Goal: Feedback & Contribution: Contribute content

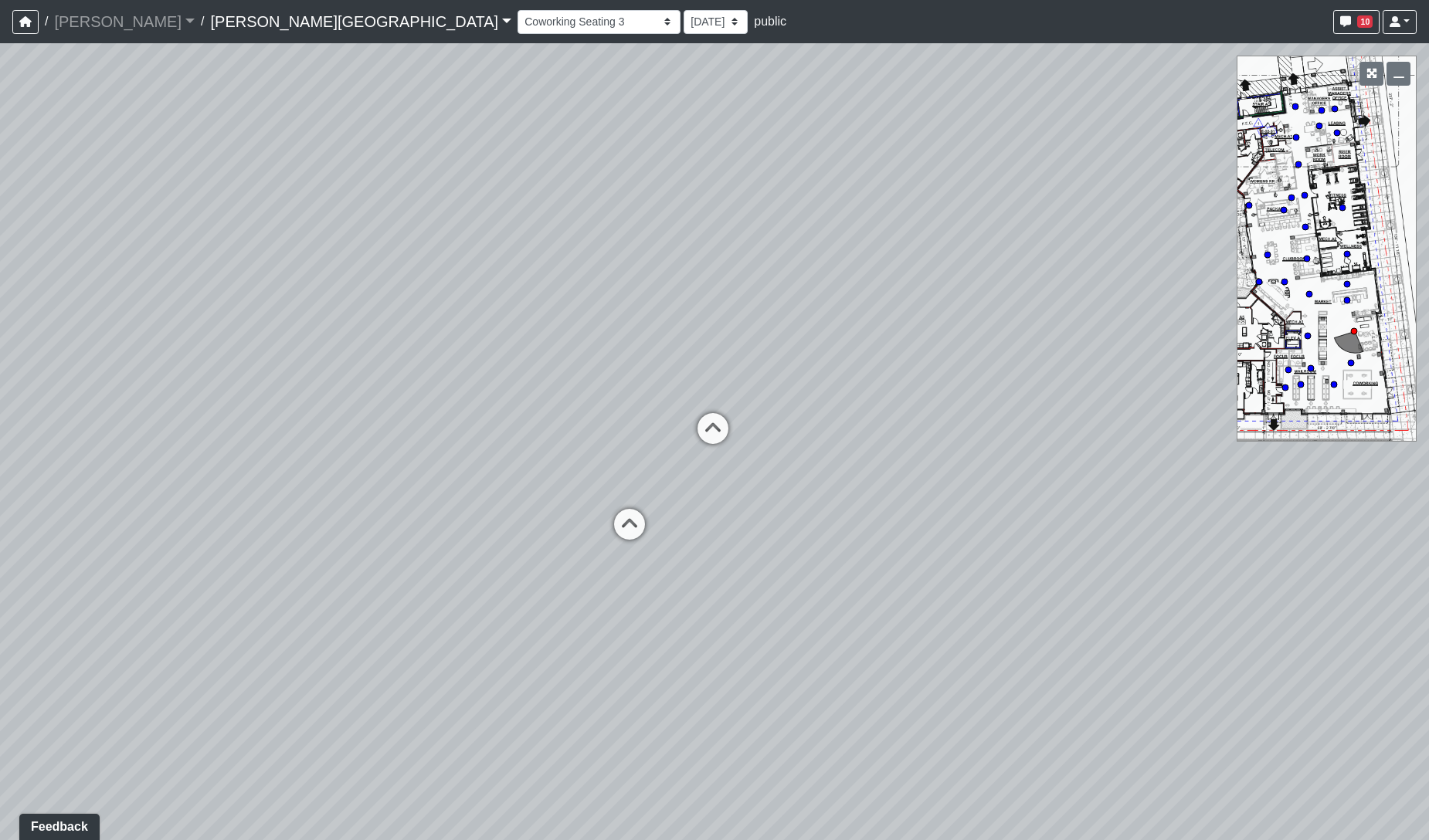
drag, startPoint x: 0, startPoint y: 0, endPoint x: 403, endPoint y: 484, distance: 629.8
click at [403, 484] on div "Loading... Coffee Bar Loading... [GEOGRAPHIC_DATA] Loading... Leasing Entry 1 L…" at bounding box center [714, 441] width 1429 height 797
drag, startPoint x: 89, startPoint y: 435, endPoint x: -309, endPoint y: 432, distance: 398.0
click at [0, 432] on html "/ [PERSON_NAME] Loading... / [PERSON_NAME][GEOGRAPHIC_DATA] [PERSON_NAME][GEOGR…" at bounding box center [714, 420] width 1429 height 840
drag, startPoint x: 771, startPoint y: 460, endPoint x: 154, endPoint y: 418, distance: 618.4
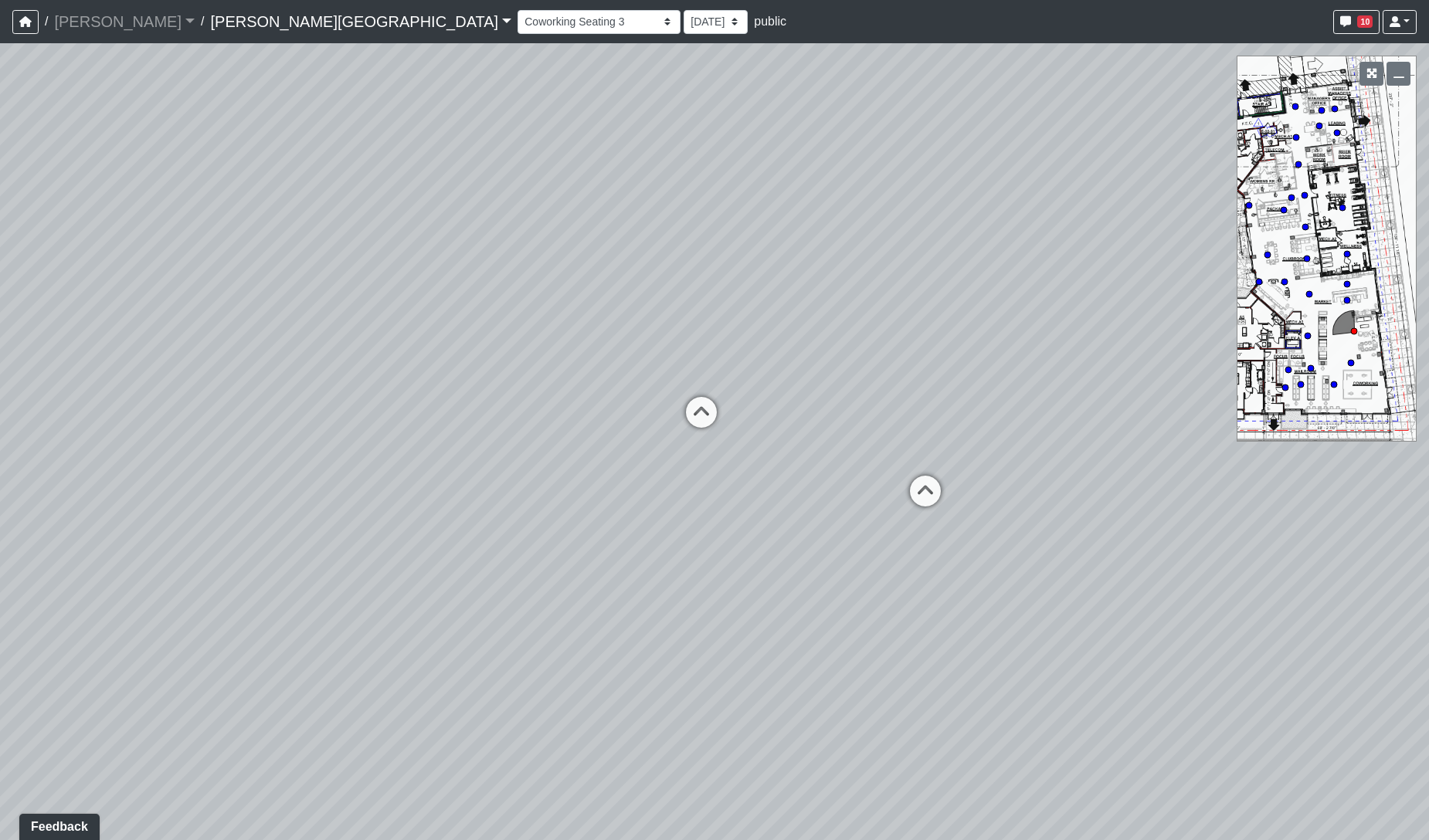
click at [154, 418] on div "Loading... Coffee Bar Loading... [GEOGRAPHIC_DATA] Loading... Leasing Entry 1 L…" at bounding box center [714, 441] width 1429 height 797
click at [691, 414] on icon at bounding box center [697, 420] width 46 height 46
click at [595, 492] on icon at bounding box center [587, 504] width 46 height 46
select select "opxjAeKrrqupTskj1neSeV"
drag, startPoint x: 813, startPoint y: 534, endPoint x: 1005, endPoint y: 608, distance: 205.8
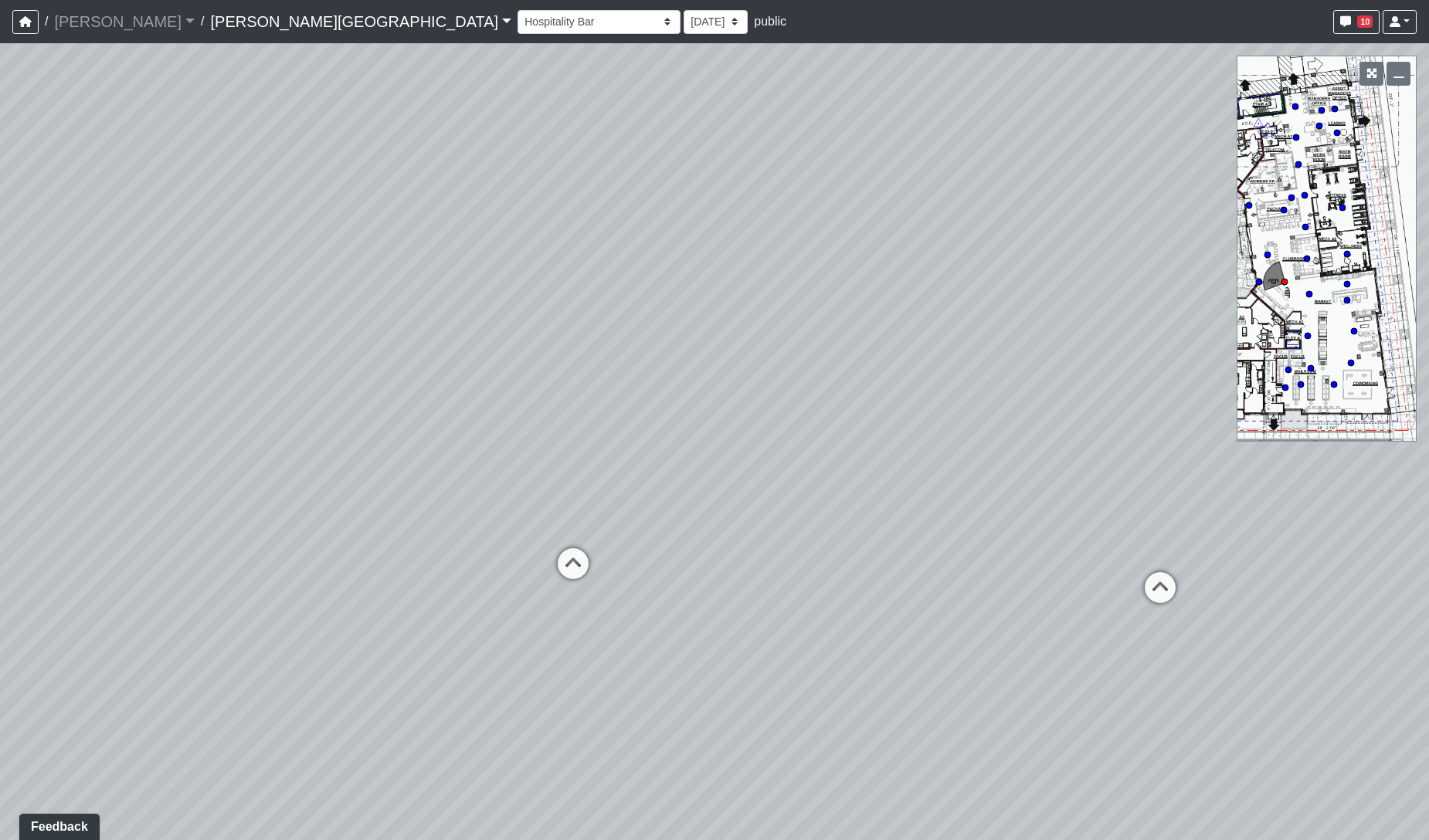
click at [1017, 608] on div "Loading... Coffee Bar Loading... [GEOGRAPHIC_DATA] Loading... Leasing Entry 1 L…" at bounding box center [714, 441] width 1429 height 797
drag, startPoint x: 730, startPoint y: 569, endPoint x: 1221, endPoint y: 605, distance: 492.3
click at [1221, 605] on div "Loading... Coffee Bar Loading... [GEOGRAPHIC_DATA] Loading... Leasing Entry 1 L…" at bounding box center [714, 441] width 1429 height 797
drag, startPoint x: 961, startPoint y: 500, endPoint x: 183, endPoint y: 503, distance: 778.0
click at [183, 503] on div "Loading... Coffee Bar Loading... [GEOGRAPHIC_DATA] Loading... Leasing Entry 1 L…" at bounding box center [714, 441] width 1429 height 797
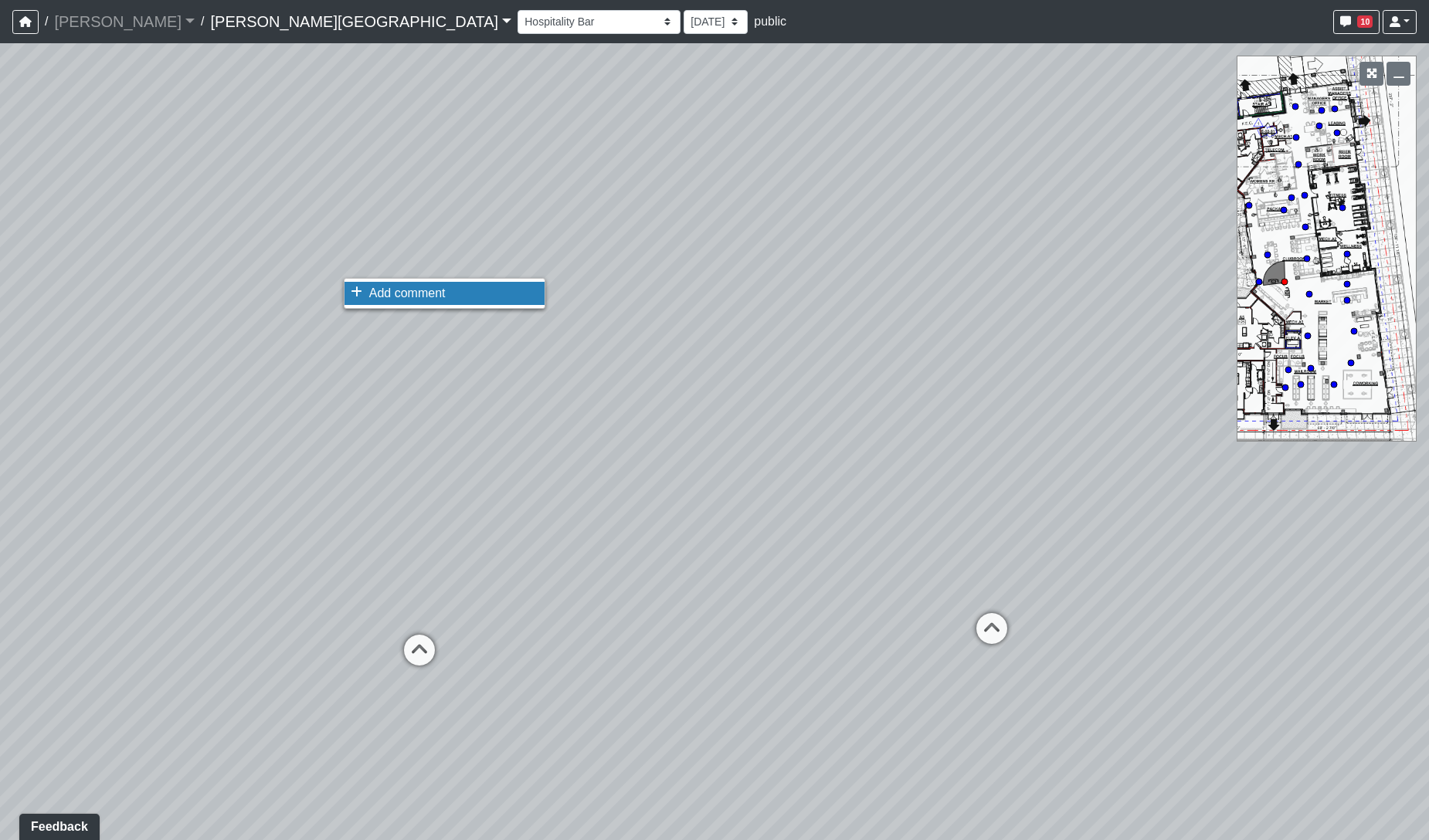
click at [373, 298] on span "Add comment" at bounding box center [407, 292] width 76 height 13
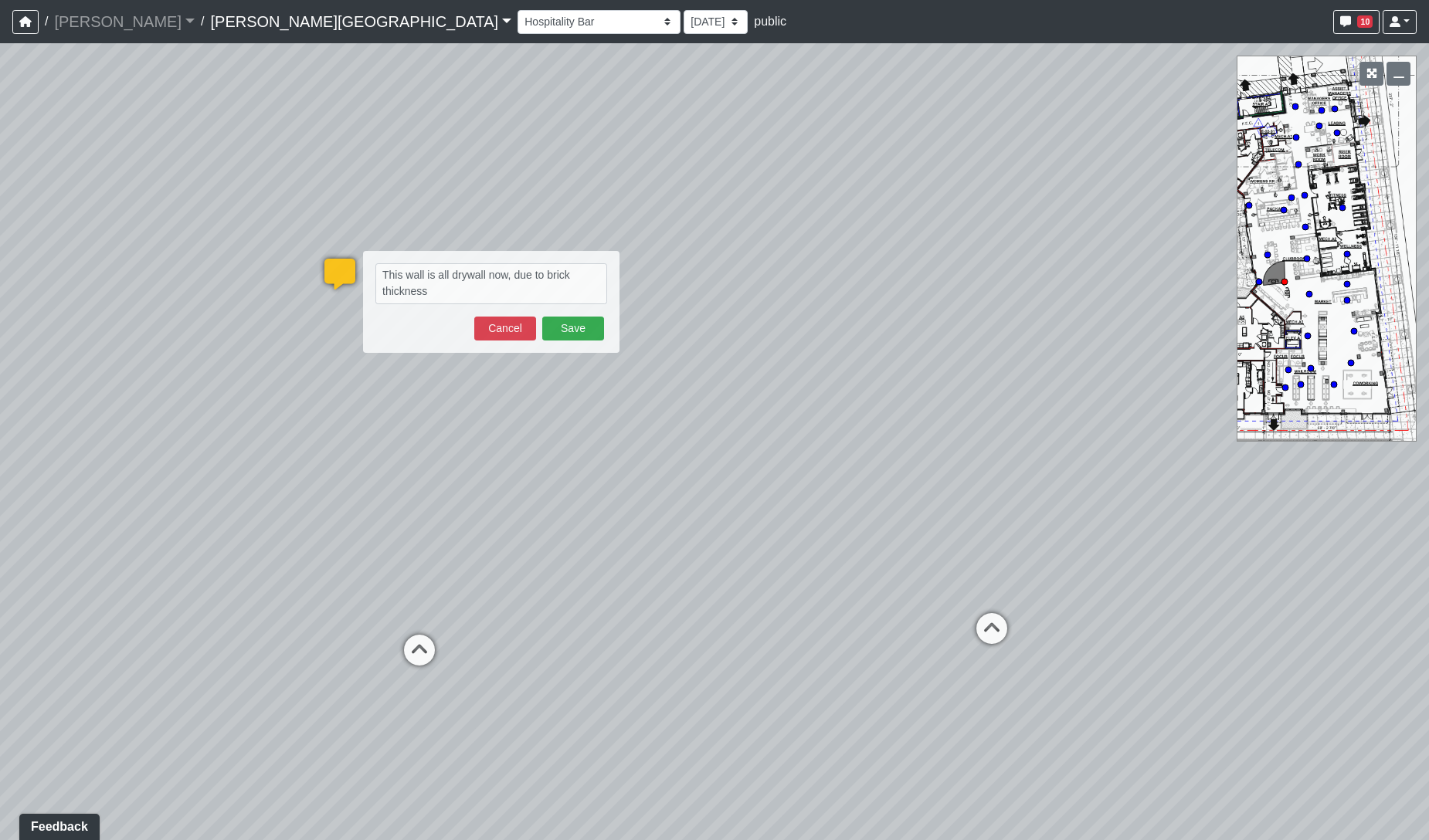
type textarea "This wall is all drywall now, due to brick thickness"
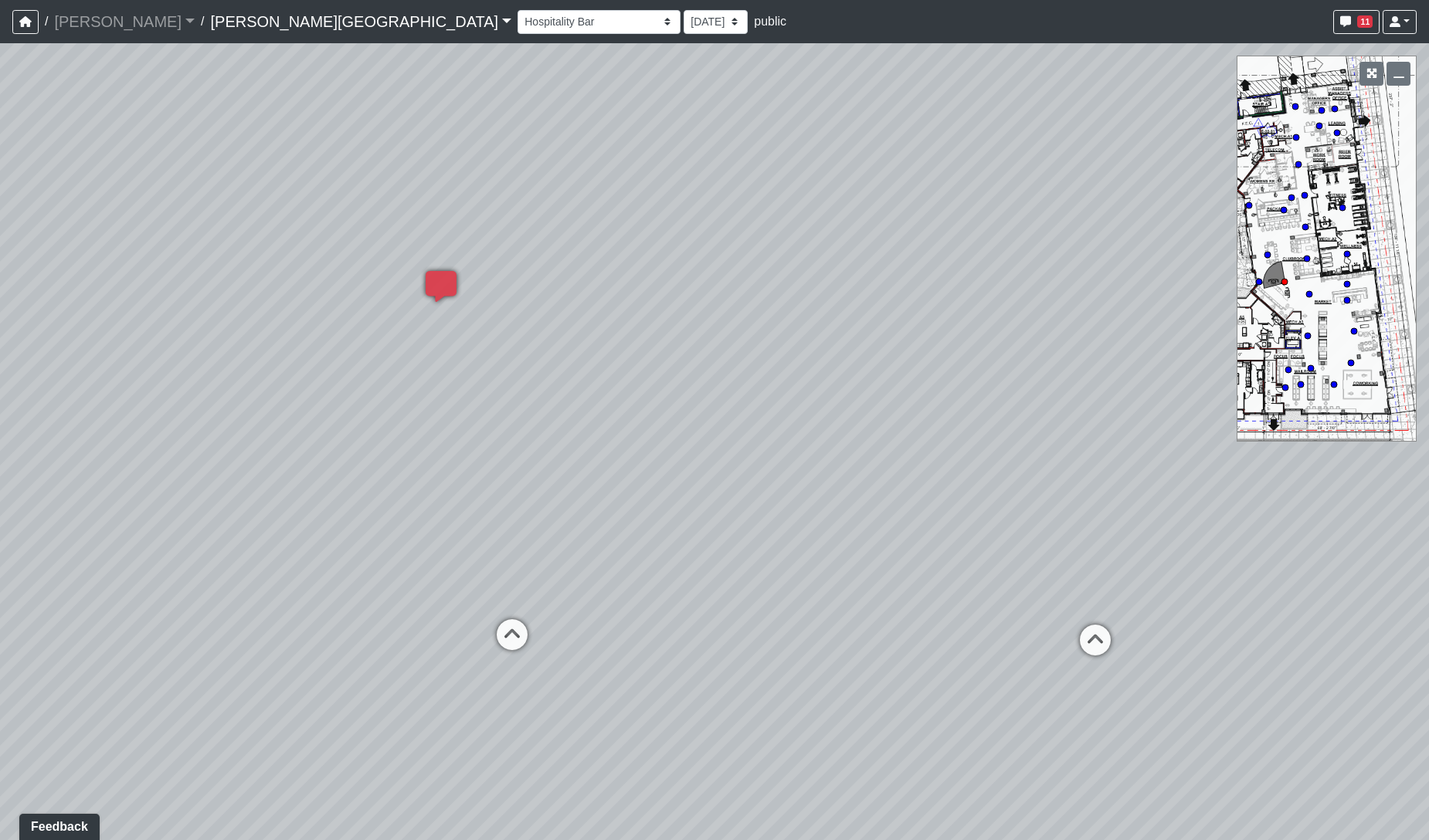
drag, startPoint x: 345, startPoint y: 445, endPoint x: 1084, endPoint y: 408, distance: 739.9
click at [1084, 408] on div "Loading... Coffee Bar Loading... [GEOGRAPHIC_DATA] Loading... Leasing Entry 1 L…" at bounding box center [714, 441] width 1429 height 797
drag, startPoint x: 823, startPoint y: 458, endPoint x: 1088, endPoint y: 477, distance: 265.7
click at [1088, 477] on div "Loading... Coffee Bar Loading... [GEOGRAPHIC_DATA] Loading... Leasing Entry 1 L…" at bounding box center [714, 441] width 1429 height 797
drag, startPoint x: 776, startPoint y: 465, endPoint x: 879, endPoint y: 465, distance: 103.0
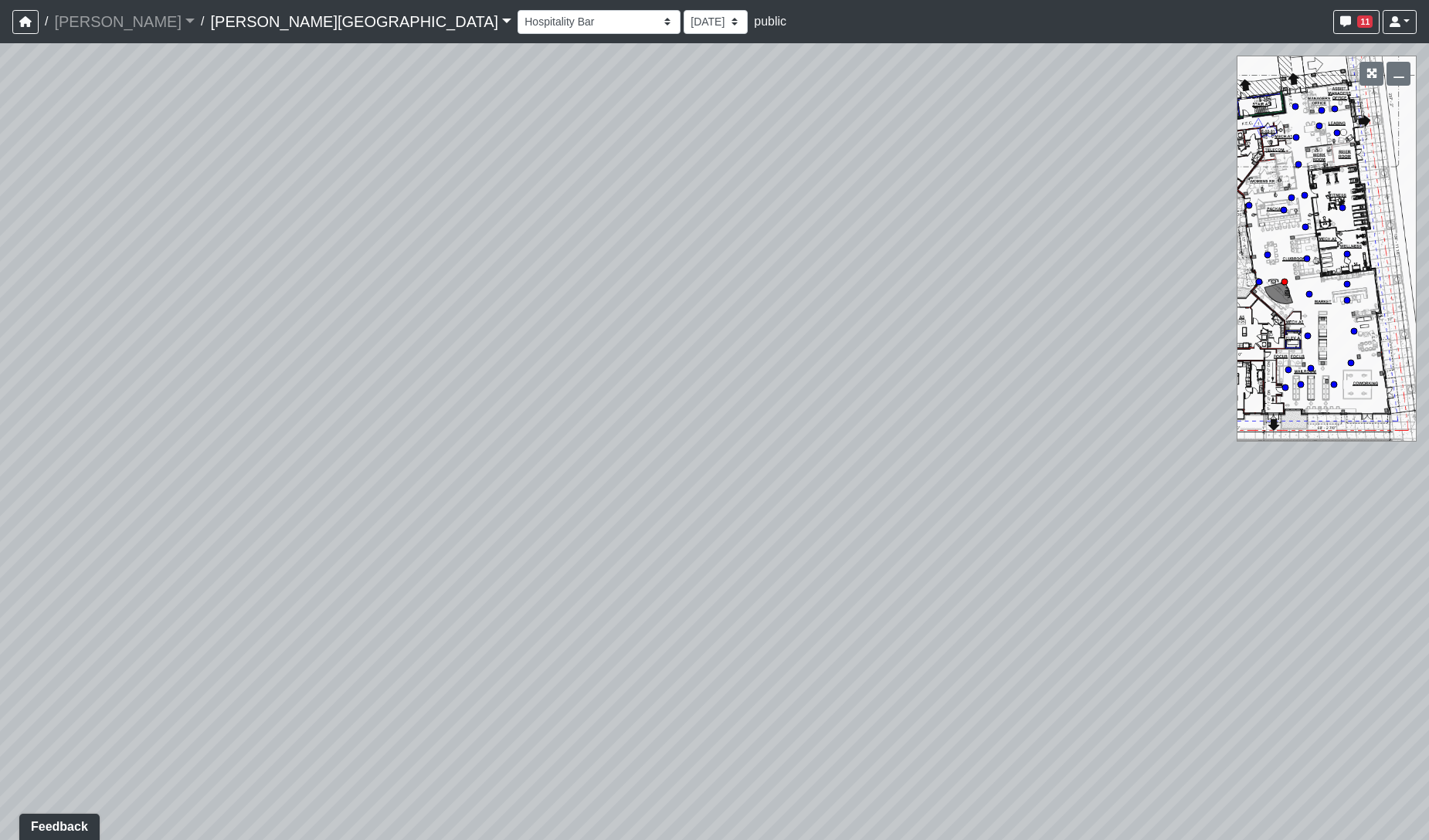
click at [879, 465] on div "Loading... Coffee Bar Loading... [GEOGRAPHIC_DATA] Loading... Leasing Entry 1 L…" at bounding box center [714, 441] width 1429 height 797
drag, startPoint x: 769, startPoint y: 481, endPoint x: 928, endPoint y: 498, distance: 159.9
click at [928, 498] on div "Loading... Coffee Bar Loading... [GEOGRAPHIC_DATA] Loading... Leasing Entry 1 L…" at bounding box center [714, 441] width 1429 height 797
drag, startPoint x: 461, startPoint y: 591, endPoint x: 944, endPoint y: 537, distance: 486.0
click at [944, 537] on div "Loading... Coffee Bar Loading... [GEOGRAPHIC_DATA] Loading... Leasing Entry 1 L…" at bounding box center [714, 441] width 1429 height 797
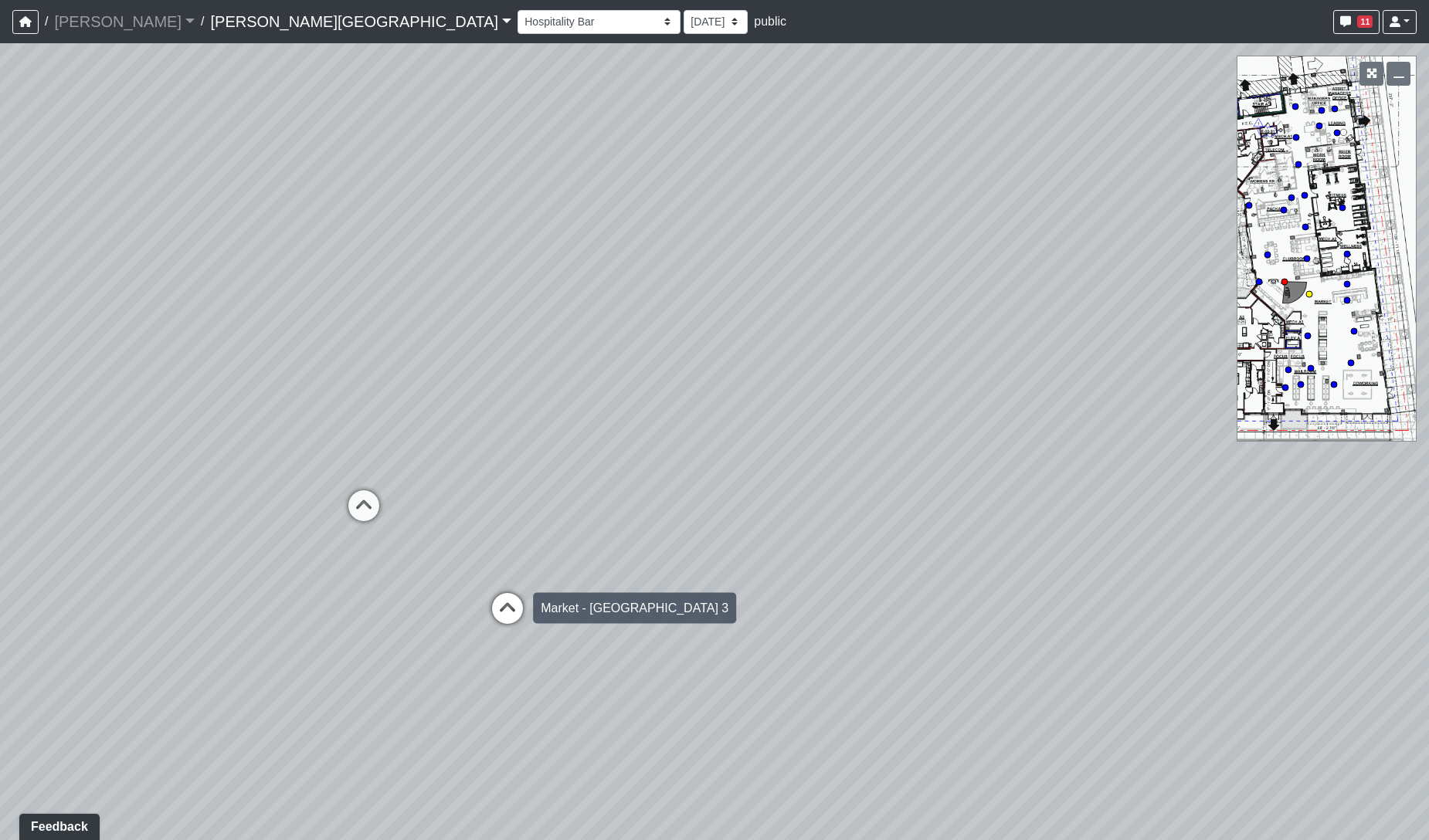
click at [495, 611] on icon at bounding box center [508, 616] width 46 height 46
drag, startPoint x: 808, startPoint y: 495, endPoint x: 804, endPoint y: 523, distance: 28.3
click at [311, 495] on div "Loading... Coffee Bar Loading... [GEOGRAPHIC_DATA] Loading... Leasing Entry 1 L…" at bounding box center [714, 441] width 1429 height 797
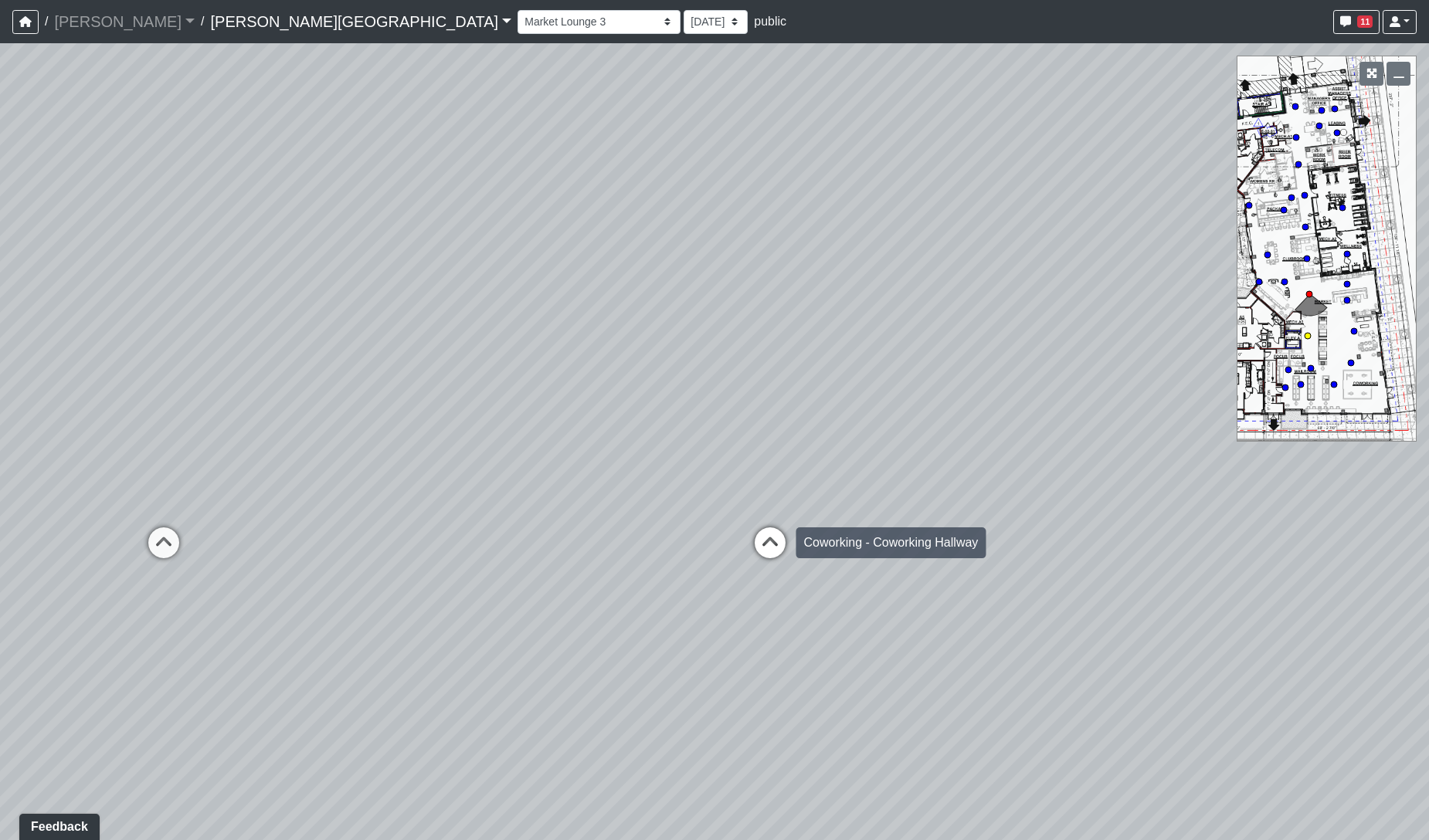
click at [776, 550] on icon at bounding box center [770, 550] width 46 height 46
drag, startPoint x: 562, startPoint y: 527, endPoint x: -227, endPoint y: 398, distance: 799.5
click at [0, 398] on html "/ [PERSON_NAME] Loading... / [PERSON_NAME][GEOGRAPHIC_DATA] [PERSON_NAME][GEOGR…" at bounding box center [714, 420] width 1429 height 840
drag, startPoint x: 943, startPoint y: 485, endPoint x: 1052, endPoint y: 496, distance: 109.6
click at [1052, 496] on div "Loading... Coffee Bar Loading... [GEOGRAPHIC_DATA] Loading... Leasing Entry 1 L…" at bounding box center [714, 441] width 1429 height 797
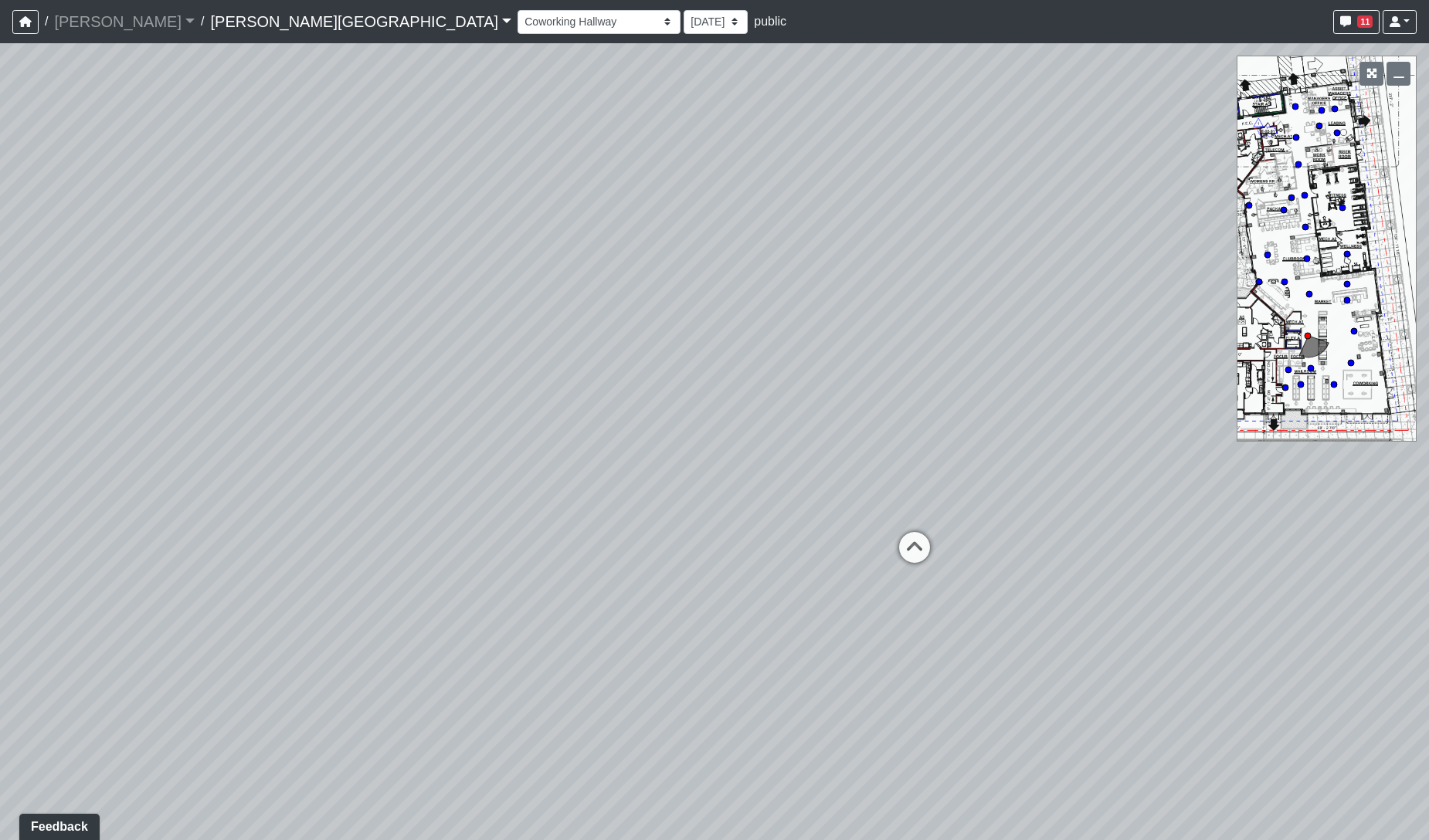
drag, startPoint x: 844, startPoint y: 496, endPoint x: 568, endPoint y: 424, distance: 285.2
click at [1199, 504] on div "Loading... Coffee Bar Loading... [GEOGRAPHIC_DATA] Loading... Leasing Entry 1 L…" at bounding box center [714, 441] width 1429 height 797
drag, startPoint x: 445, startPoint y: 403, endPoint x: 1175, endPoint y: 456, distance: 731.9
click at [1175, 456] on div "Loading... Coffee Bar Loading... [GEOGRAPHIC_DATA] Loading... Leasing Entry 1 L…" at bounding box center [714, 441] width 1429 height 797
drag, startPoint x: 501, startPoint y: 422, endPoint x: 1159, endPoint y: 419, distance: 658.0
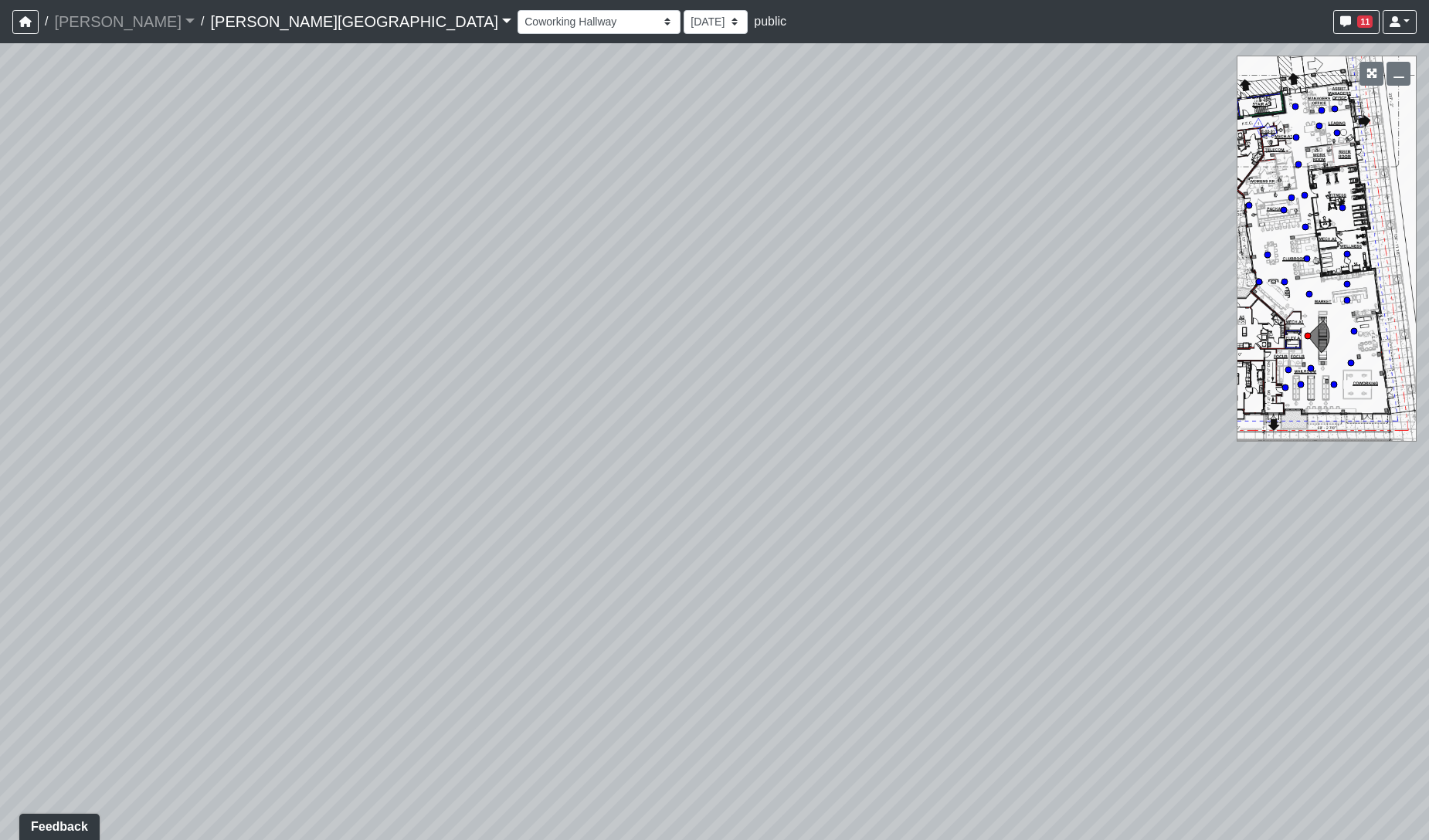
click at [1159, 419] on div "Loading... Coffee Bar Loading... [GEOGRAPHIC_DATA] Loading... Leasing Entry 1 L…" at bounding box center [714, 441] width 1429 height 797
click at [348, 529] on icon at bounding box center [350, 543] width 46 height 46
drag, startPoint x: 644, startPoint y: 515, endPoint x: 982, endPoint y: 472, distance: 340.7
click at [982, 472] on div "Loading... Coffee Bar Loading... [GEOGRAPHIC_DATA] Loading... Leasing Entry 1 L…" at bounding box center [714, 441] width 1429 height 797
click at [655, 529] on icon at bounding box center [650, 532] width 46 height 46
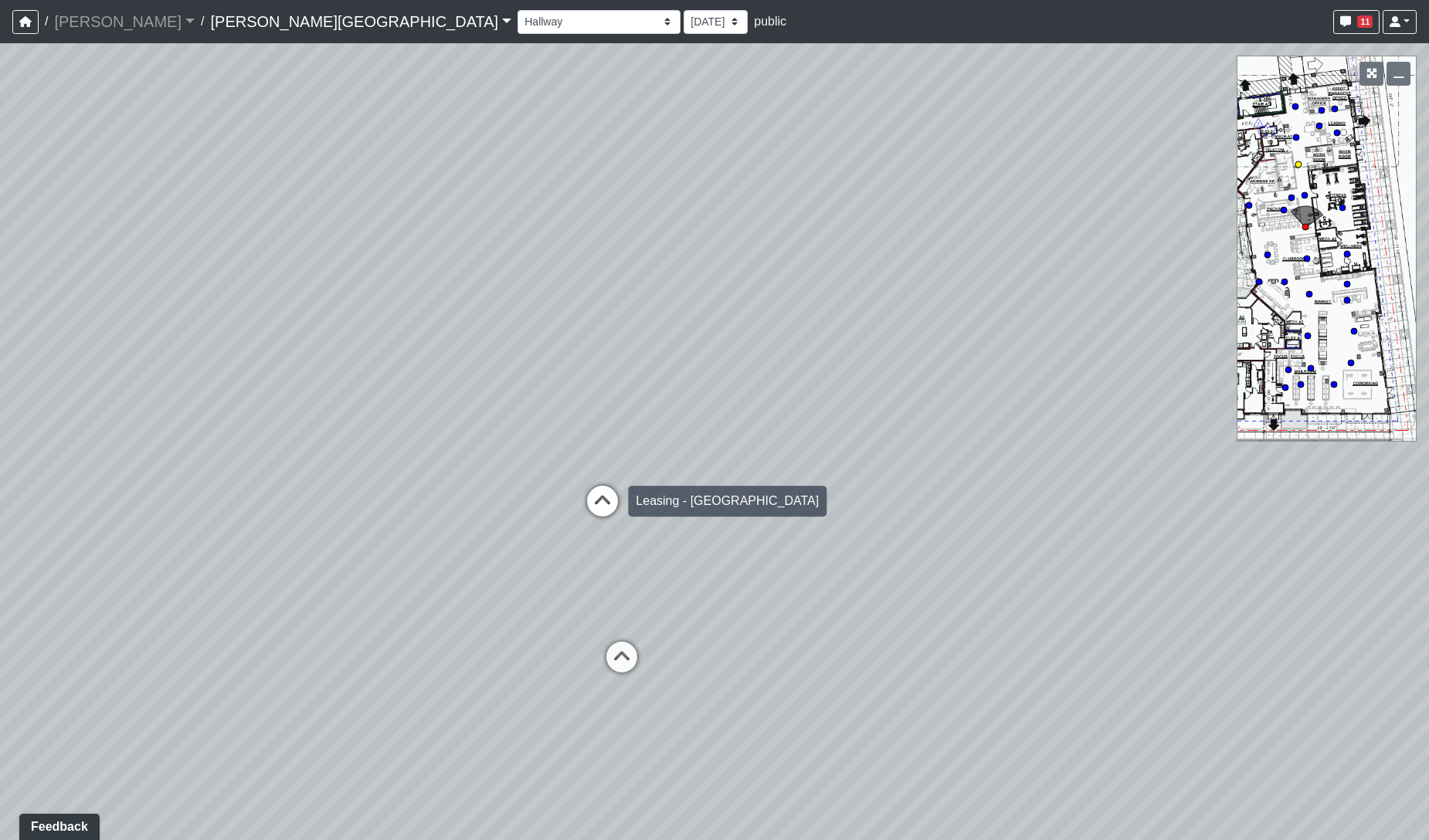
click at [597, 505] on icon at bounding box center [602, 508] width 46 height 46
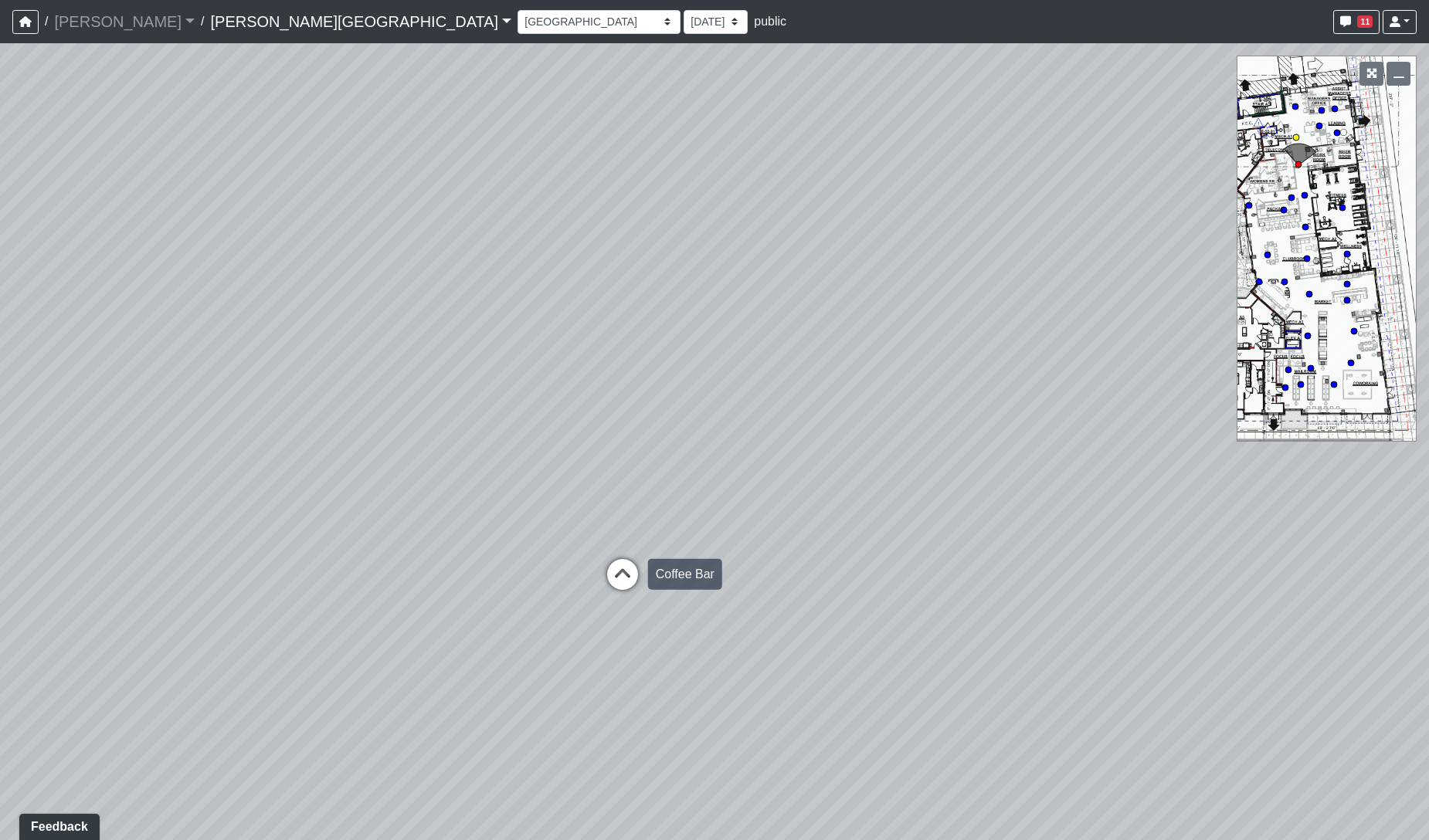
click at [603, 565] on icon at bounding box center [622, 581] width 46 height 46
select select "38CsLPz8VkCK2QiTdw7us5"
drag, startPoint x: 814, startPoint y: 432, endPoint x: -255, endPoint y: 327, distance: 1074.1
click at [0, 327] on html "/ [PERSON_NAME] Loading... / [PERSON_NAME][GEOGRAPHIC_DATA] [PERSON_NAME][GEOGR…" at bounding box center [714, 420] width 1429 height 840
drag, startPoint x: 574, startPoint y: 388, endPoint x: 283, endPoint y: 388, distance: 291.0
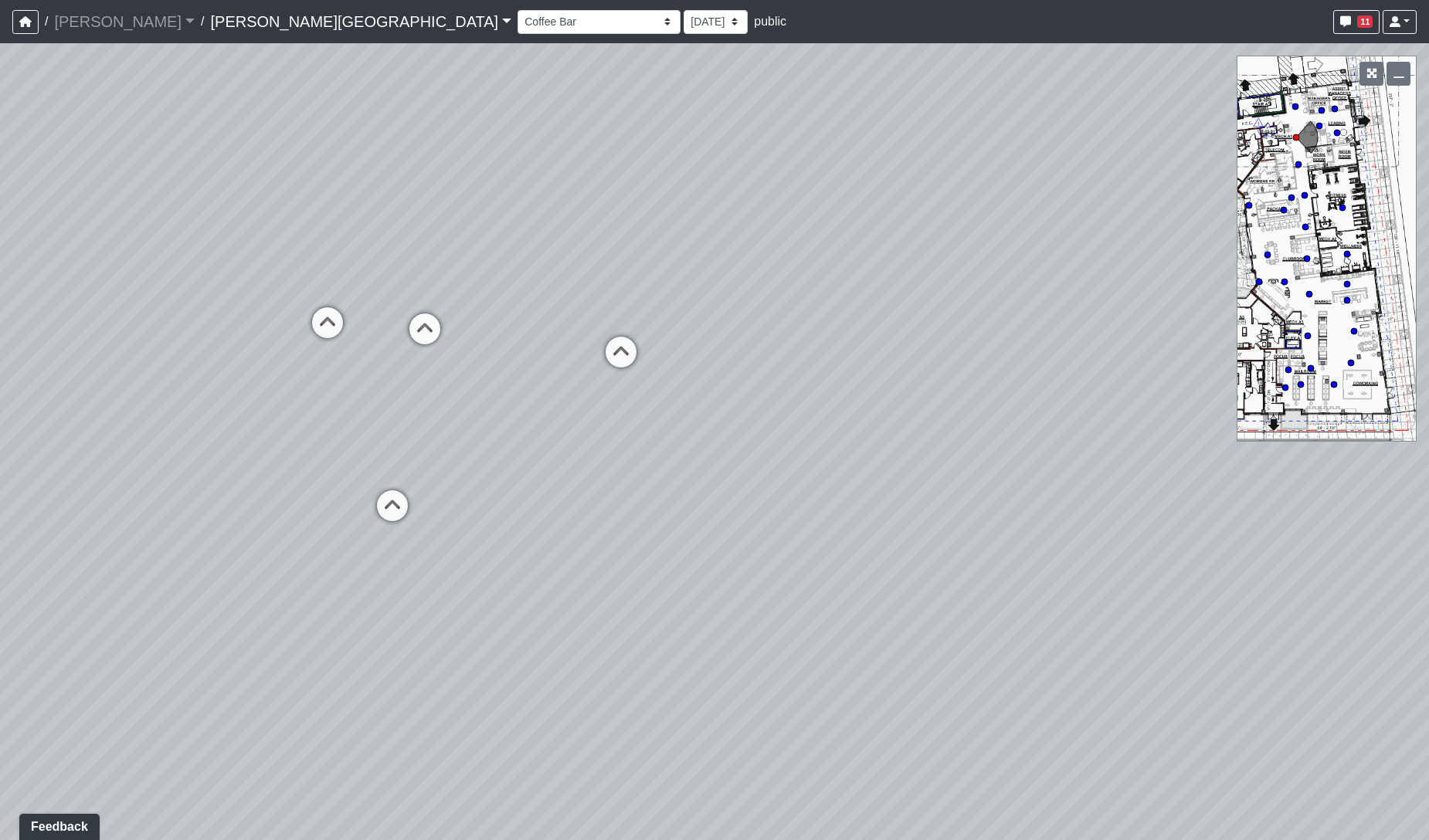
click at [283, 388] on div "Loading... Coffee Bar Loading... [GEOGRAPHIC_DATA] Loading... Leasing Entry 1 L…" at bounding box center [714, 441] width 1429 height 797
drag, startPoint x: 821, startPoint y: 477, endPoint x: 968, endPoint y: 502, distance: 149.1
click at [968, 502] on div "Loading... Coffee Bar Loading... [GEOGRAPHIC_DATA] Loading... Leasing Entry 1 L…" at bounding box center [714, 441] width 1429 height 797
drag, startPoint x: 663, startPoint y: 496, endPoint x: 1014, endPoint y: 496, distance: 351.0
click at [1014, 496] on div "Loading... Coffee Bar Loading... [GEOGRAPHIC_DATA] Loading... Leasing Entry 1 L…" at bounding box center [714, 441] width 1429 height 797
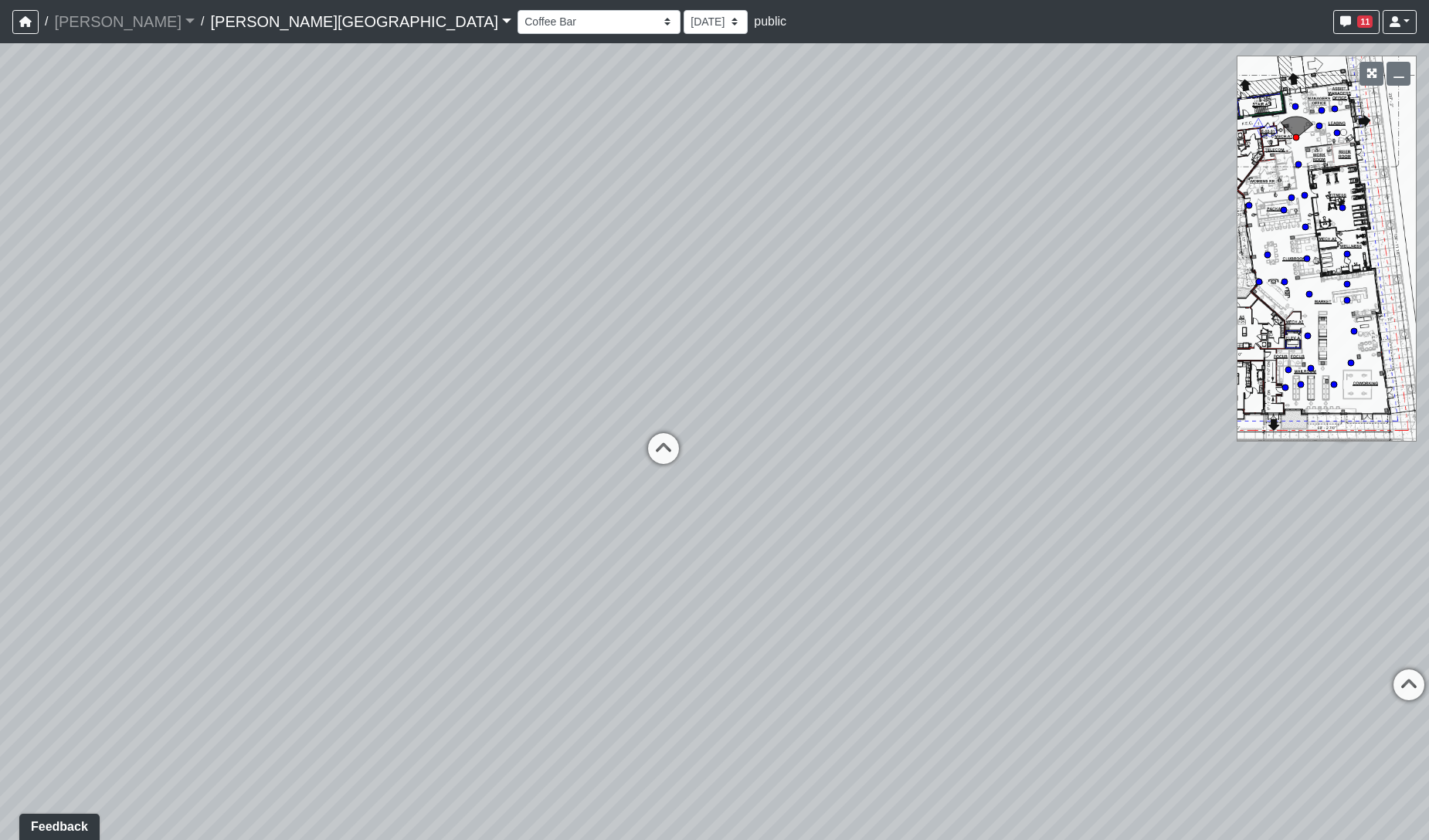
drag, startPoint x: 809, startPoint y: 527, endPoint x: 833, endPoint y: 527, distance: 24.0
click at [833, 527] on div "Loading... Coffee Bar Loading... [GEOGRAPHIC_DATA] Loading... Leasing Entry 1 L…" at bounding box center [714, 441] width 1429 height 797
click at [526, 560] on ul "Add comment Goto open comment editor No comment permissions" at bounding box center [592, 573] width 201 height 31
click at [525, 568] on span "Add comment" at bounding box center [554, 573] width 76 height 13
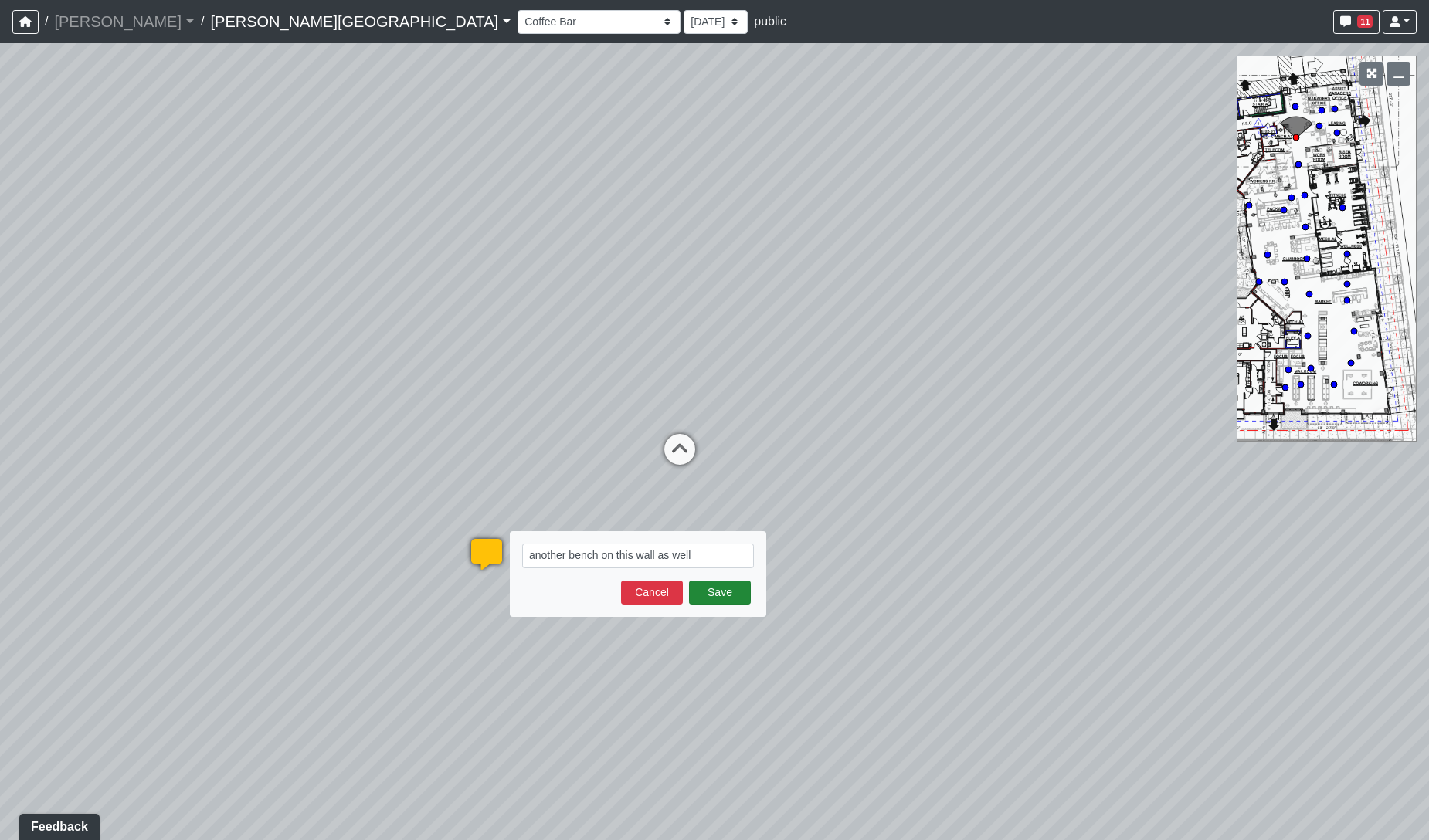
type textarea "another bench on this wall as well"
click at [733, 591] on button "Save" at bounding box center [720, 592] width 62 height 24
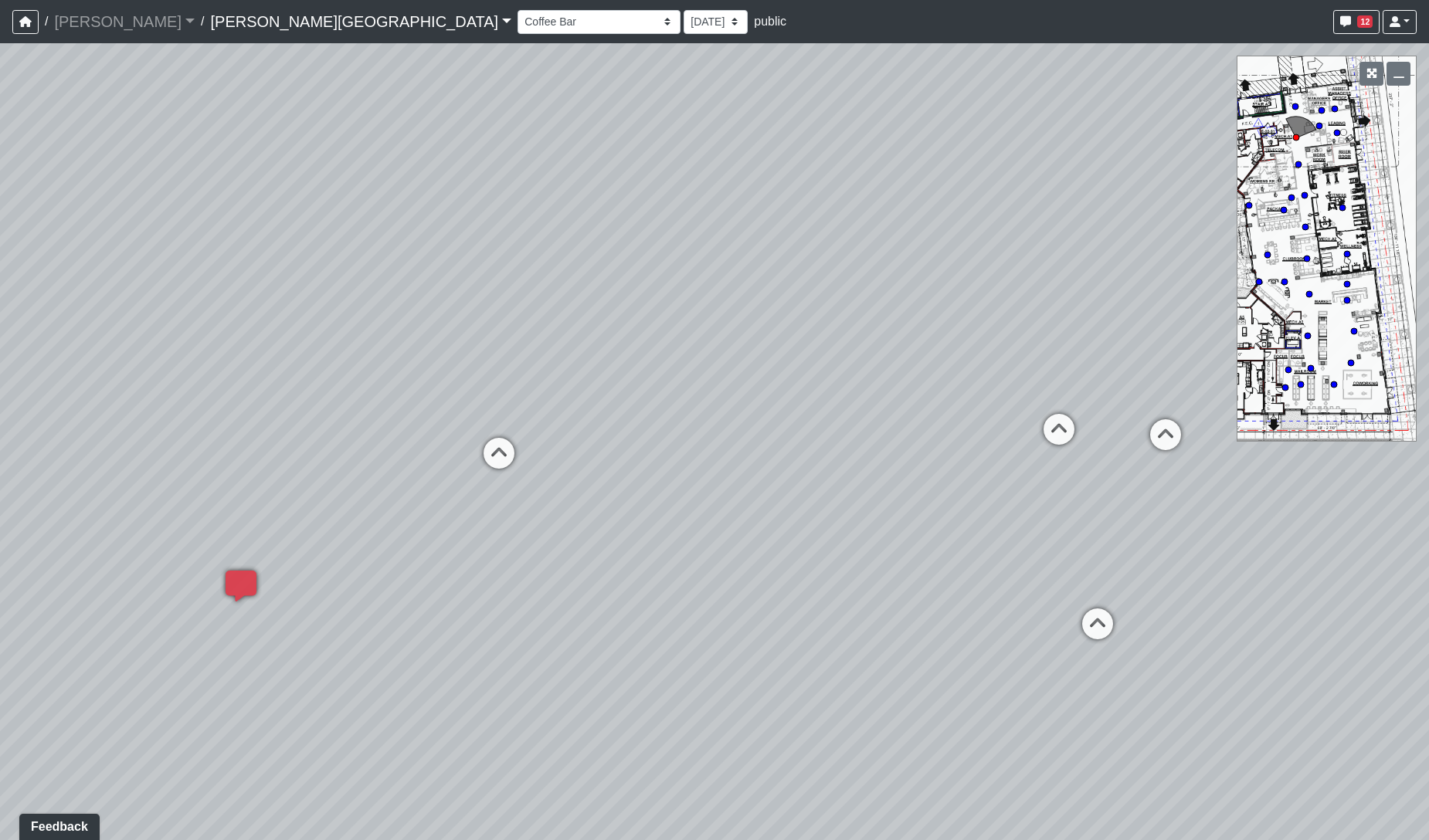
drag, startPoint x: 740, startPoint y: 602, endPoint x: 99, endPoint y: 602, distance: 641.0
click at [99, 602] on div "Loading... Coffee Bar Loading... [GEOGRAPHIC_DATA] Loading... Leasing Entry 1 L…" at bounding box center [714, 441] width 1429 height 797
click at [595, 581] on icon at bounding box center [605, 598] width 46 height 46
drag, startPoint x: 555, startPoint y: 592, endPoint x: 539, endPoint y: 469, distance: 124.0
click at [0, 502] on html "/ [PERSON_NAME] Loading... / [PERSON_NAME][GEOGRAPHIC_DATA] [PERSON_NAME][GEOGR…" at bounding box center [714, 420] width 1429 height 840
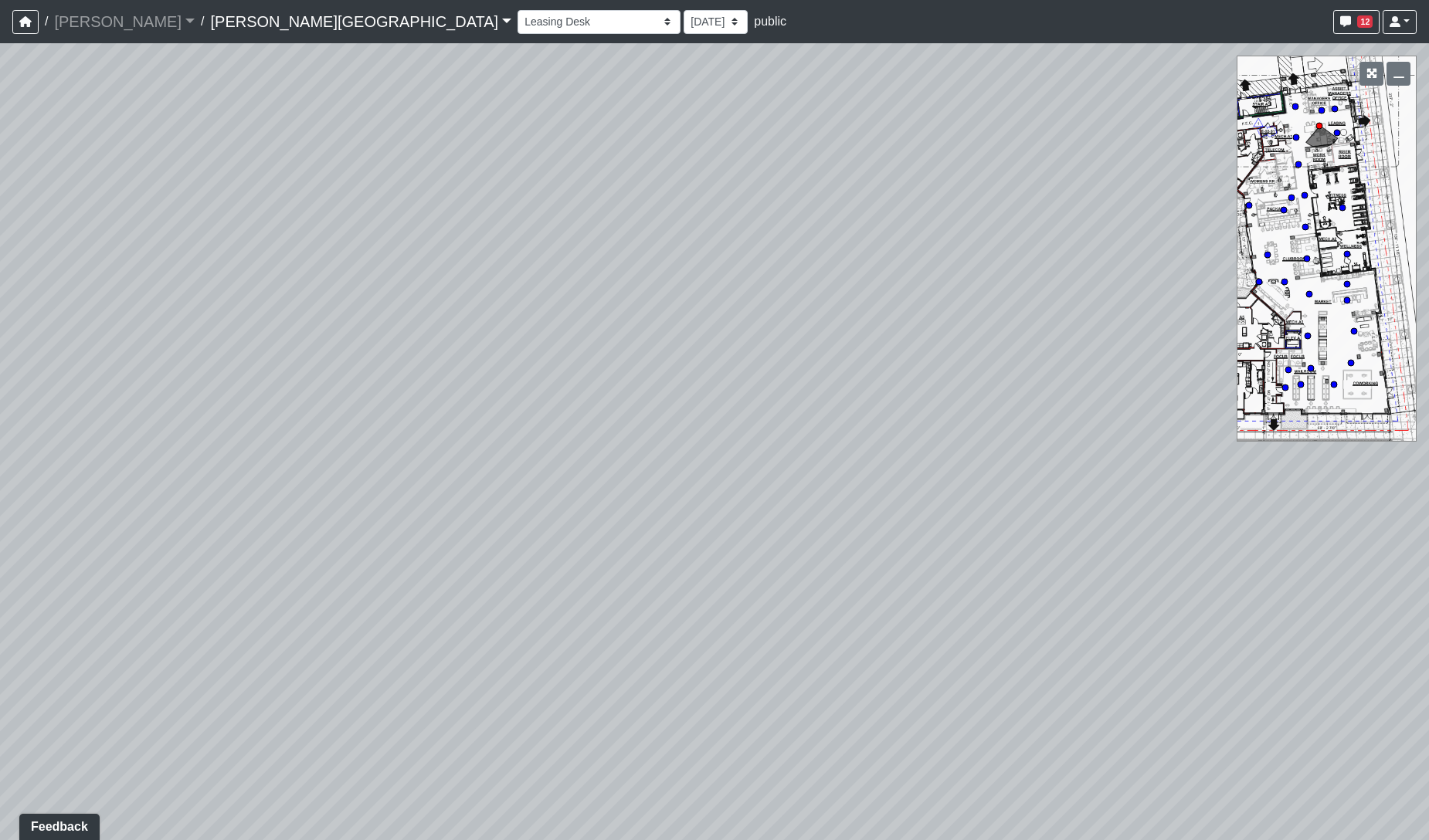
drag, startPoint x: 300, startPoint y: 522, endPoint x: 68, endPoint y: 547, distance: 233.3
click at [0, 547] on html "/ [PERSON_NAME] Loading... / [PERSON_NAME][GEOGRAPHIC_DATA] [PERSON_NAME][GEOGR…" at bounding box center [714, 420] width 1429 height 840
drag, startPoint x: 165, startPoint y: 559, endPoint x: 516, endPoint y: 484, distance: 358.9
click at [17, 560] on div "Loading... Coffee Bar Loading... [GEOGRAPHIC_DATA] Loading... Leasing Entry 1 L…" at bounding box center [714, 441] width 1429 height 797
click at [517, 28] on select "Hallway Hospitality Bar Package Room Package Room Entry Pool Courtyard Entry 1 …" at bounding box center [598, 22] width 163 height 24
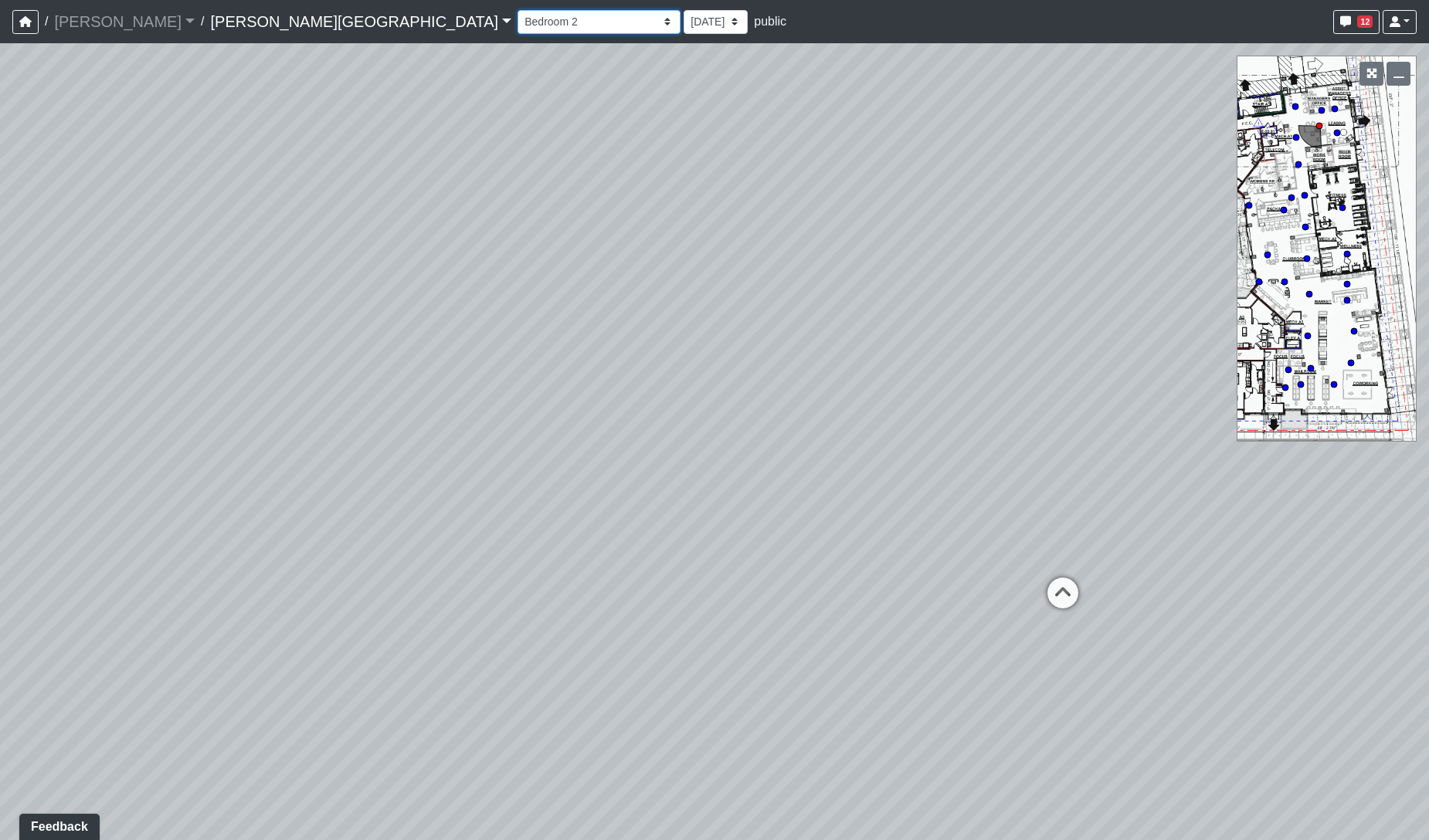
click at [517, 10] on select "Hallway Hospitality Bar Package Room Package Room Entry Pool Courtyard Entry 1 …" at bounding box center [598, 22] width 163 height 24
select select "gDFQbWfMJB35fH3osWPFey"
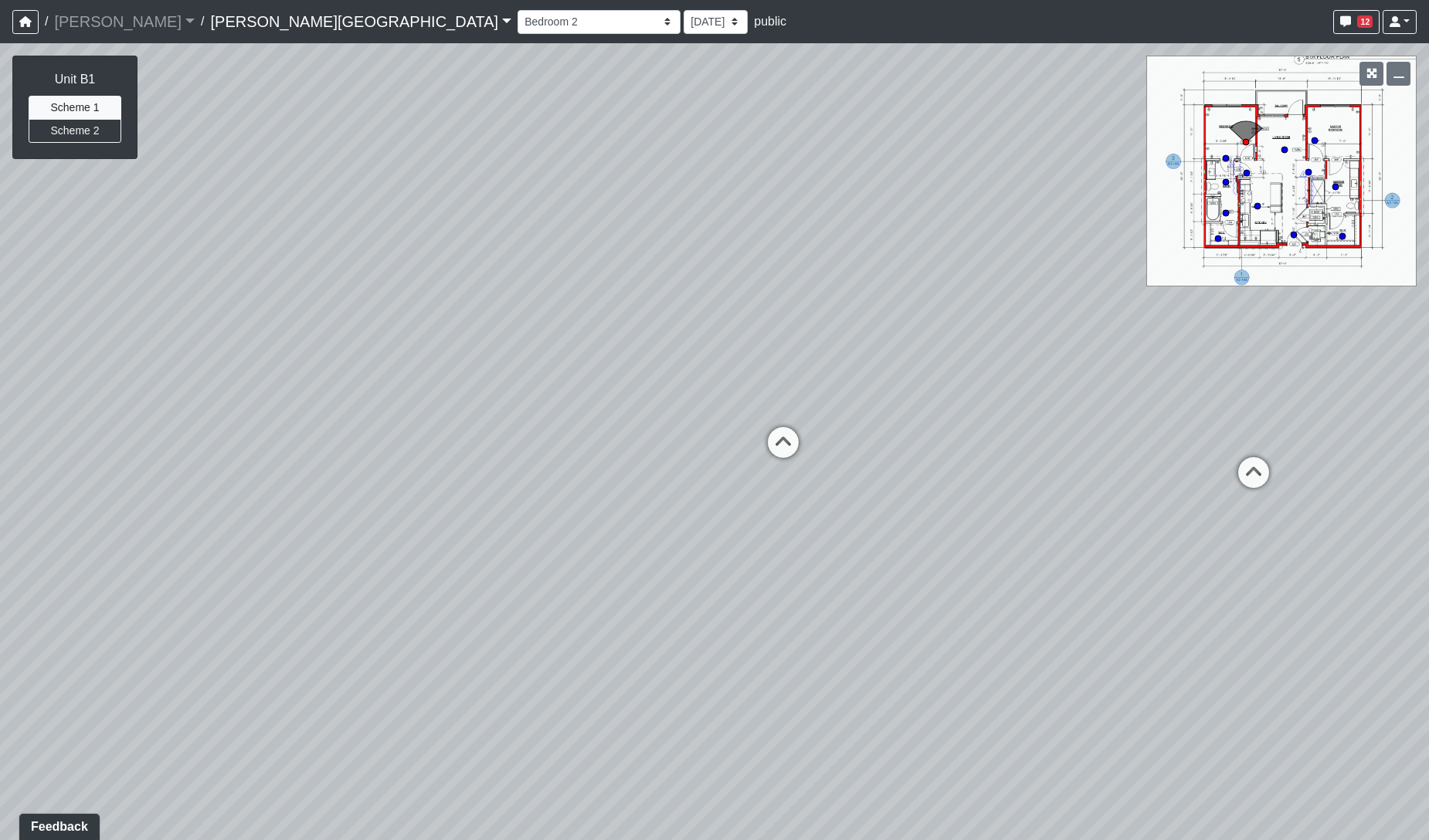
drag, startPoint x: 371, startPoint y: 418, endPoint x: 898, endPoint y: 415, distance: 527.0
click at [858, 415] on div "Loading... Coffee Bar Loading... [GEOGRAPHIC_DATA] Loading... Leasing Entry 1 L…" at bounding box center [714, 441] width 1429 height 797
click at [1037, 415] on div "Loading... Coffee Bar Loading... [GEOGRAPHIC_DATA] Loading... Leasing Entry 1 L…" at bounding box center [714, 441] width 1429 height 797
drag, startPoint x: 1044, startPoint y: 407, endPoint x: 890, endPoint y: 407, distance: 154.0
click at [1126, 407] on div "Loading... Coffee Bar Loading... [GEOGRAPHIC_DATA] Loading... Leasing Entry 1 L…" at bounding box center [714, 441] width 1429 height 797
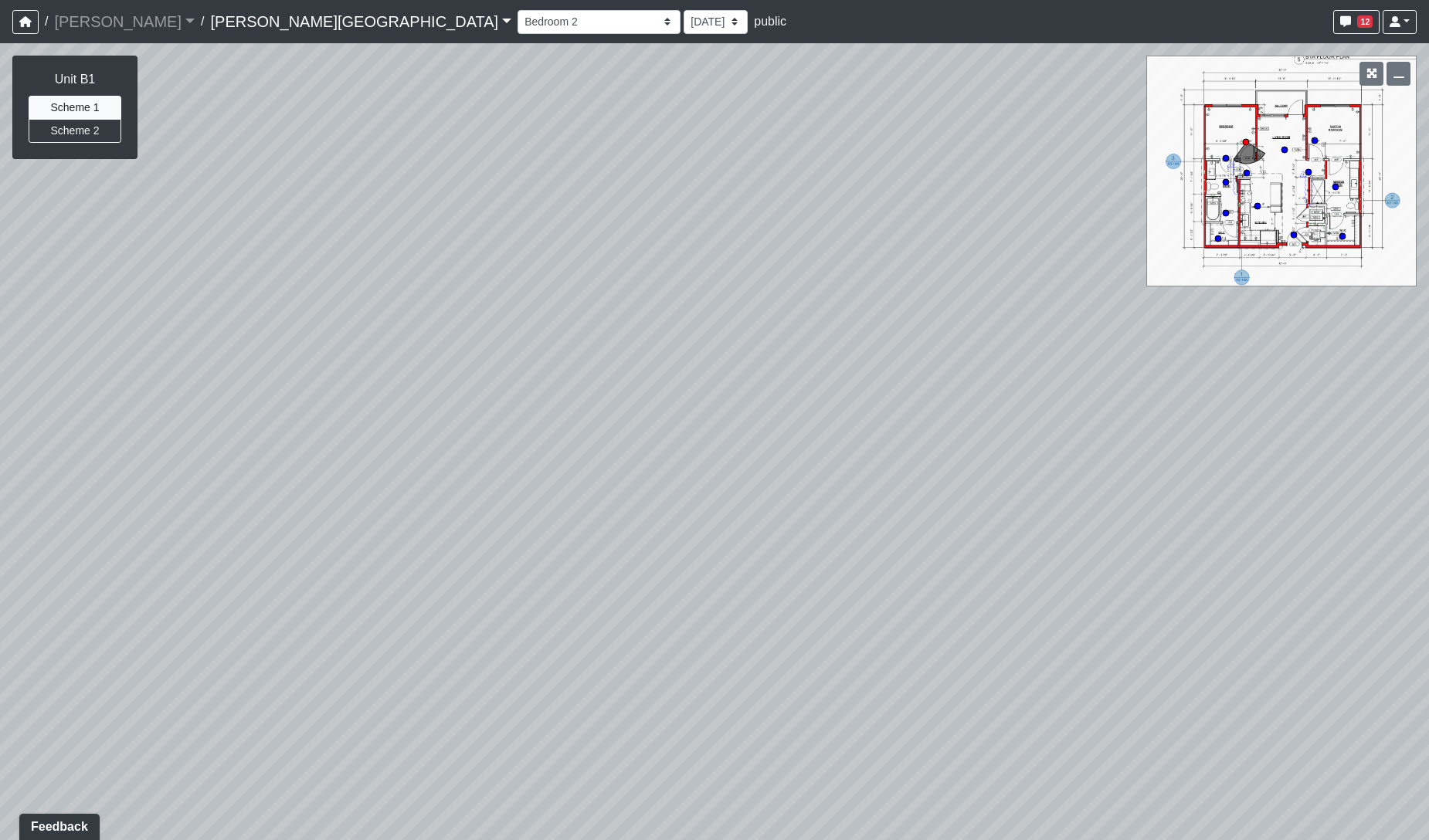
drag, startPoint x: 751, startPoint y: 406, endPoint x: 1166, endPoint y: 408, distance: 415.0
click at [1159, 408] on div "Loading... Coffee Bar Loading... [GEOGRAPHIC_DATA] Loading... Leasing Entry 1 L…" at bounding box center [714, 441] width 1429 height 797
drag, startPoint x: 597, startPoint y: 400, endPoint x: 1021, endPoint y: 416, distance: 424.3
click at [1021, 416] on div "Loading... Coffee Bar Loading... [GEOGRAPHIC_DATA] Loading... Leasing Entry 1 L…" at bounding box center [714, 441] width 1429 height 797
drag, startPoint x: 789, startPoint y: 403, endPoint x: 1030, endPoint y: 406, distance: 241.0
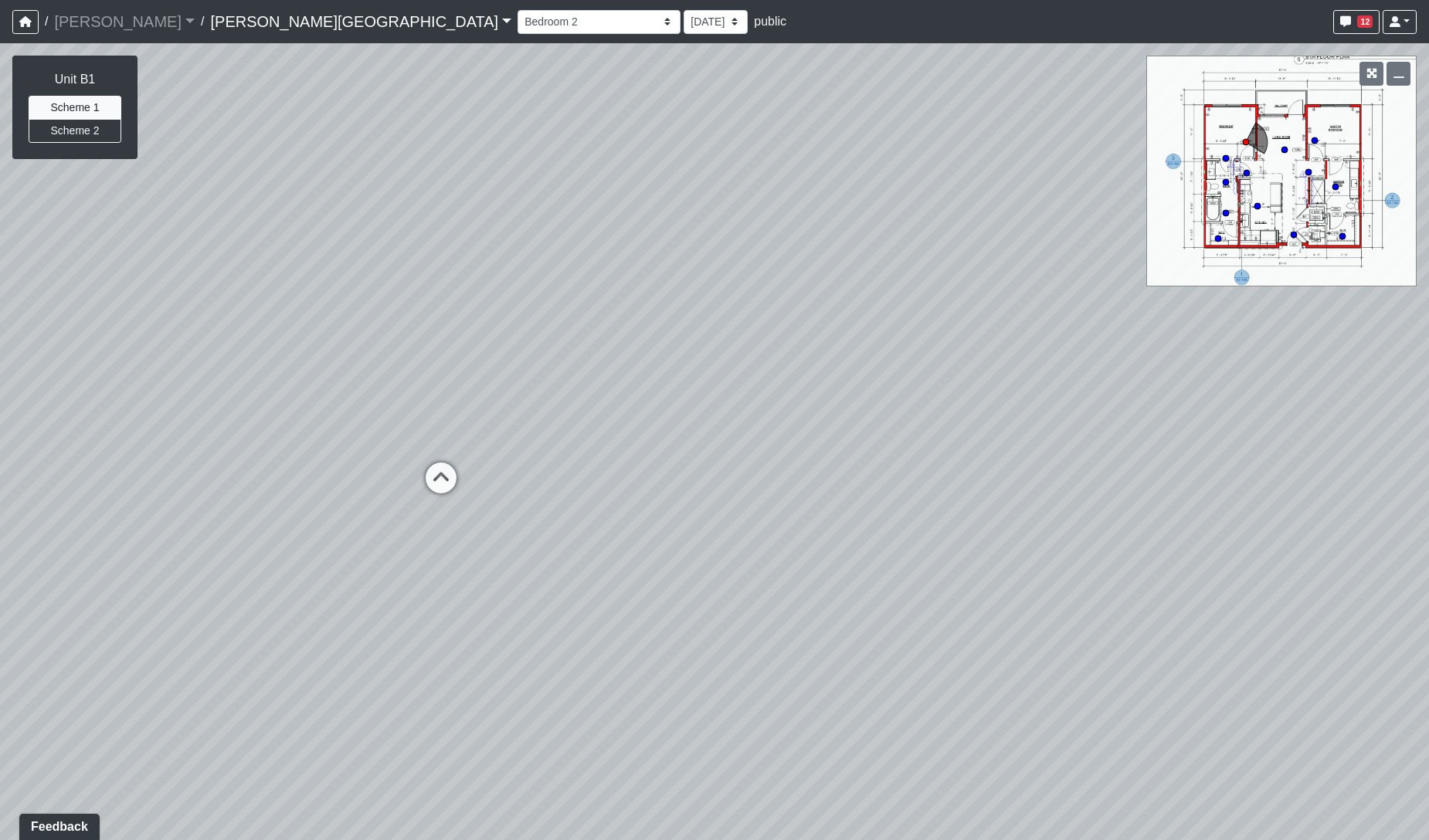
click at [1030, 406] on div "Loading... Coffee Bar Loading... [GEOGRAPHIC_DATA] Loading... Leasing Entry 1 L…" at bounding box center [714, 441] width 1429 height 797
drag, startPoint x: 620, startPoint y: 371, endPoint x: 484, endPoint y: 361, distance: 136.4
click at [484, 361] on div "Loading... Coffee Bar Loading... [GEOGRAPHIC_DATA] Loading... Leasing Entry 1 L…" at bounding box center [714, 441] width 1429 height 797
drag, startPoint x: 354, startPoint y: 236, endPoint x: 585, endPoint y: 229, distance: 231.1
click at [585, 229] on div "Loading... Coffee Bar Loading... [GEOGRAPHIC_DATA] Loading... Leasing Entry 1 L…" at bounding box center [714, 441] width 1429 height 797
